Goal: Task Accomplishment & Management: Use online tool/utility

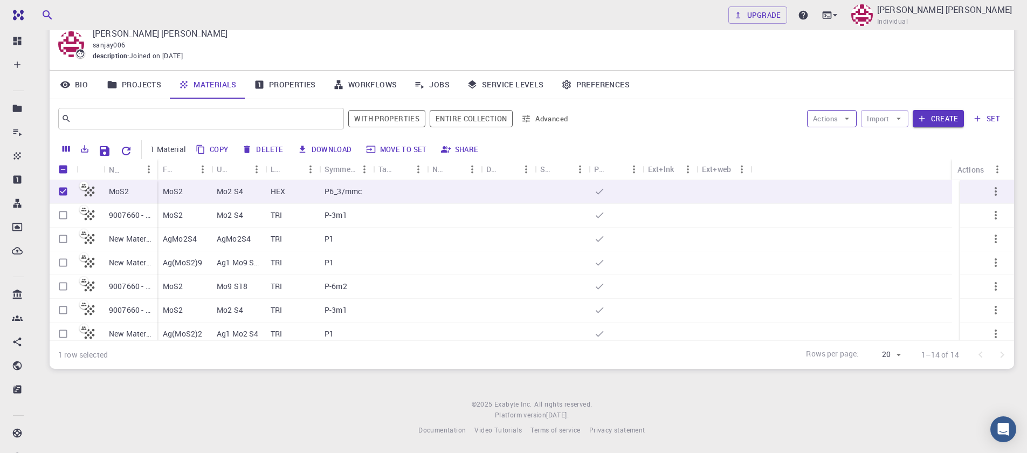
click at [842, 117] on button "Actions" at bounding box center [832, 118] width 50 height 17
click at [847, 139] on span "Create Job" at bounding box center [853, 140] width 34 height 11
click at [253, 150] on button "Delete" at bounding box center [263, 149] width 49 height 17
checkbox input "false"
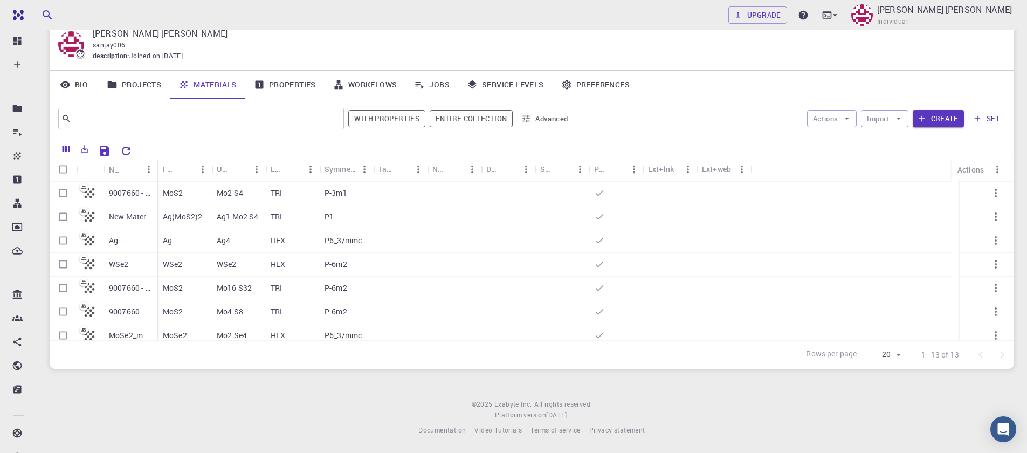
scroll to position [19, 0]
